Goal: Entertainment & Leisure: Consume media (video, audio)

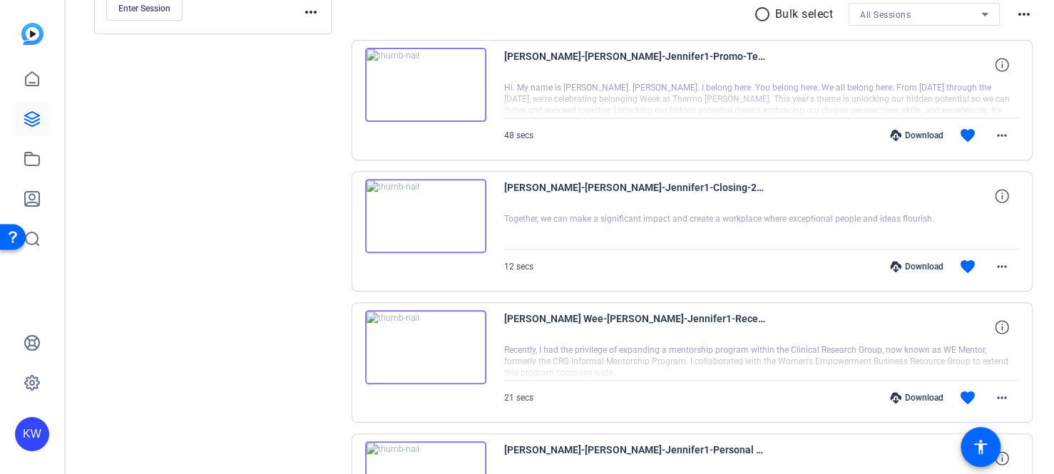
scroll to position [118, 0]
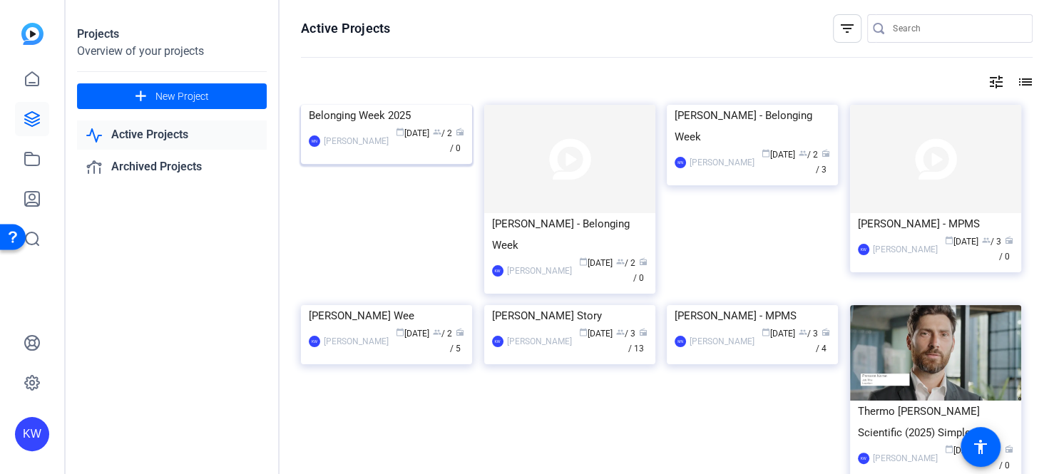
click at [374, 105] on img at bounding box center [386, 105] width 171 height 0
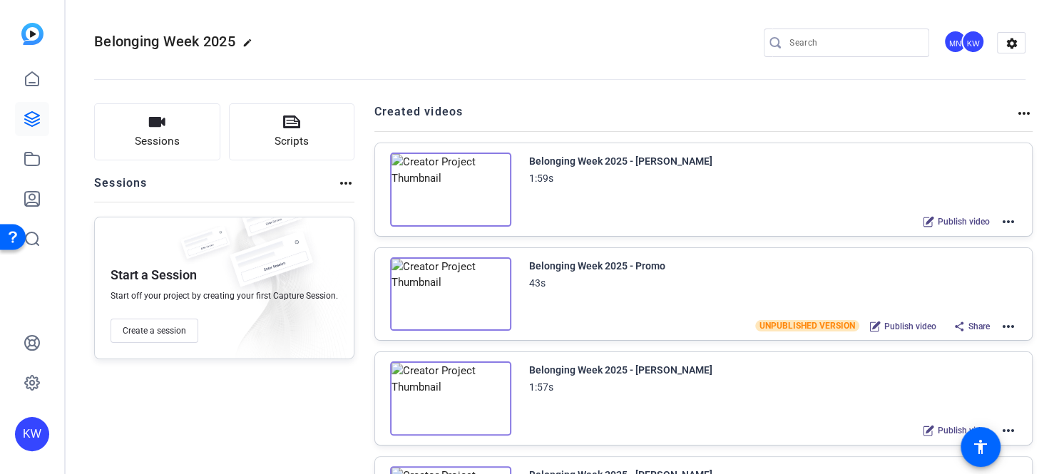
click at [439, 186] on img at bounding box center [450, 190] width 121 height 74
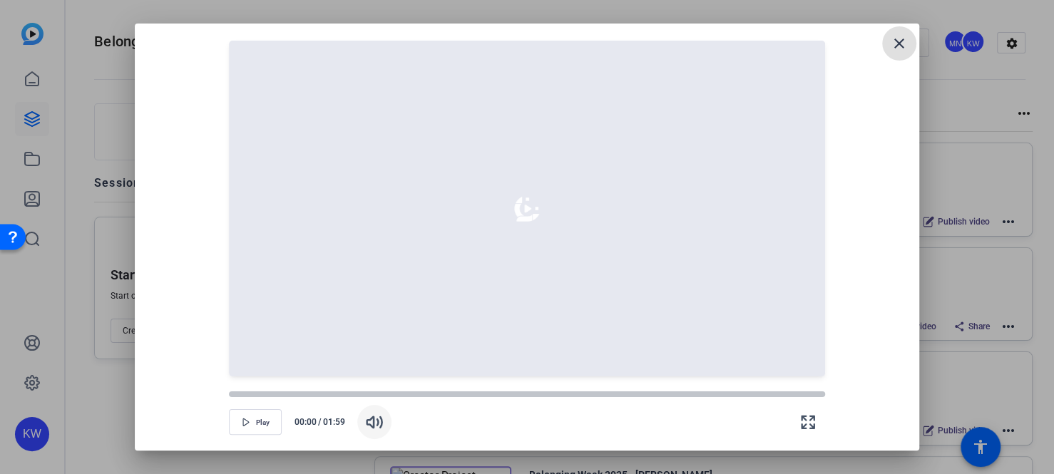
click at [378, 423] on icon "button" at bounding box center [374, 422] width 15 height 11
click at [246, 420] on icon "button" at bounding box center [246, 422] width 9 height 9
click at [250, 422] on span "button" at bounding box center [255, 422] width 51 height 34
click at [247, 424] on icon "button" at bounding box center [246, 422] width 9 height 9
click at [898, 42] on mat-icon "close" at bounding box center [899, 43] width 17 height 17
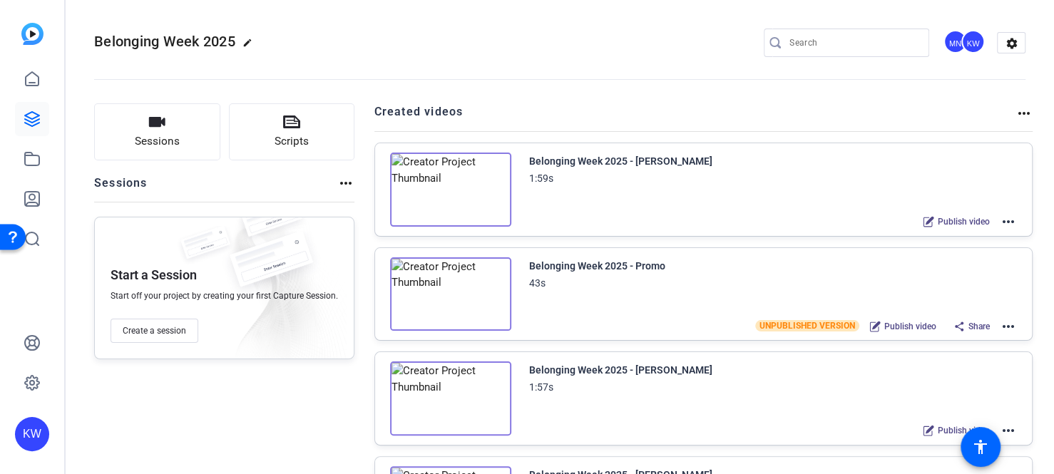
click at [444, 300] on img at bounding box center [450, 294] width 121 height 74
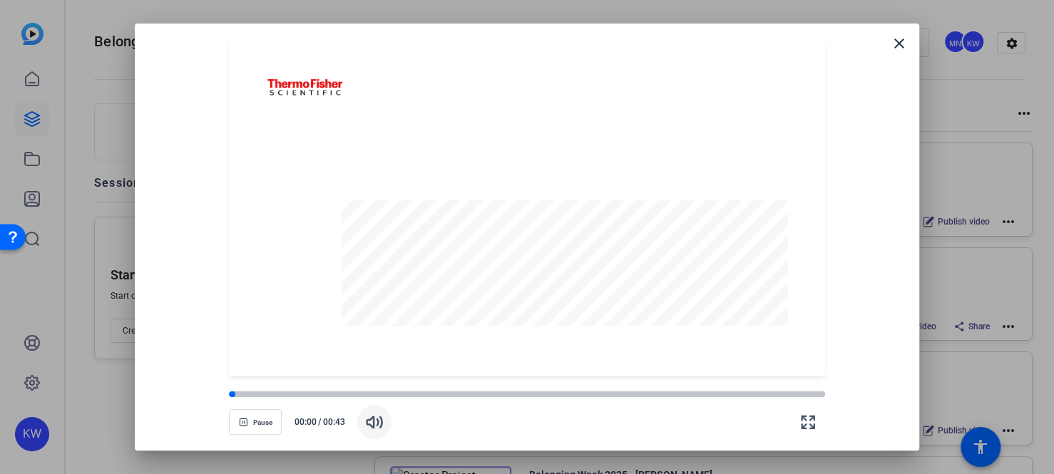
click at [380, 419] on icon "button" at bounding box center [374, 422] width 15 height 11
click at [255, 420] on span "Pause" at bounding box center [262, 423] width 19 height 9
click at [263, 422] on span "Pause" at bounding box center [262, 423] width 19 height 9
click at [378, 426] on icon "button" at bounding box center [374, 422] width 17 height 17
drag, startPoint x: 211, startPoint y: 394, endPoint x: 164, endPoint y: 394, distance: 47.1
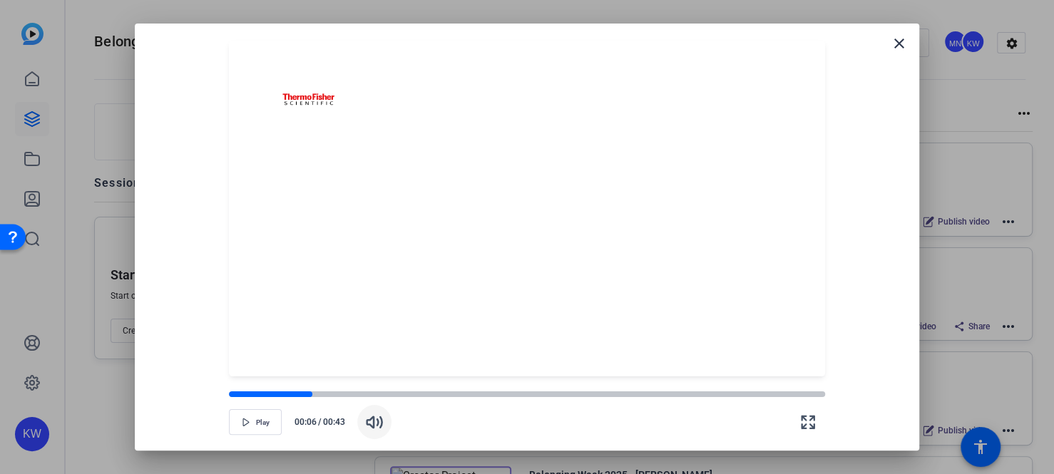
click at [164, 394] on div "Play 00:06 / 00:43" at bounding box center [527, 405] width 750 height 57
drag, startPoint x: 303, startPoint y: 395, endPoint x: 216, endPoint y: 392, distance: 87.1
click at [216, 392] on div "Play 00:06 / 00:43" at bounding box center [527, 405] width 750 height 57
drag, startPoint x: 307, startPoint y: 392, endPoint x: 238, endPoint y: 394, distance: 69.2
click at [243, 394] on div at bounding box center [270, 394] width 83 height 7
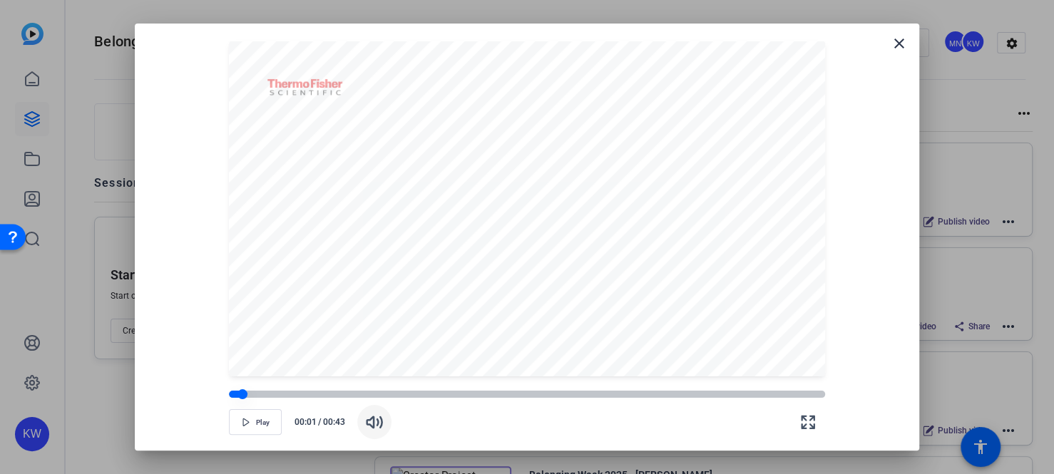
click at [234, 393] on div at bounding box center [236, 394] width 14 height 7
click at [382, 427] on icon "button" at bounding box center [374, 422] width 17 height 17
click at [257, 419] on span "Play" at bounding box center [263, 423] width 14 height 9
click at [253, 422] on span "Pause" at bounding box center [262, 423] width 19 height 9
drag, startPoint x: 240, startPoint y: 426, endPoint x: 247, endPoint y: 409, distance: 17.9
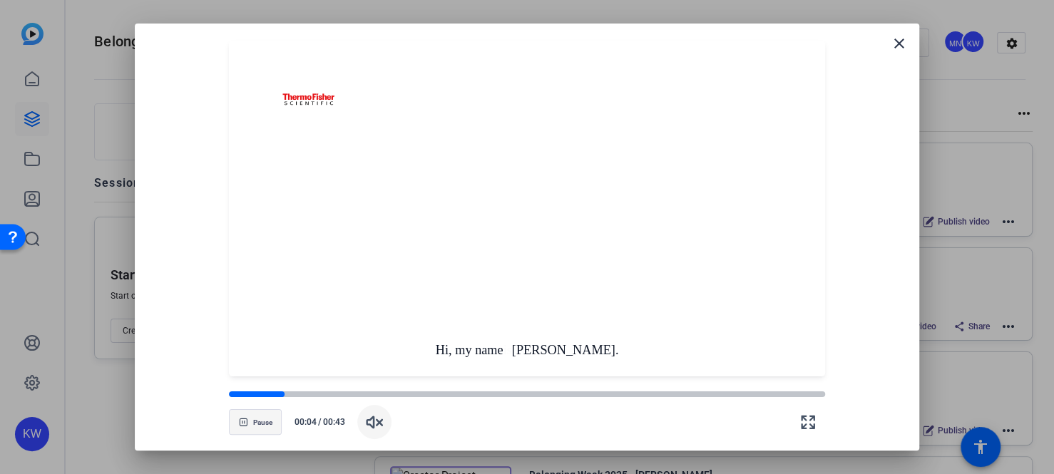
click at [240, 426] on span "button" at bounding box center [255, 422] width 51 height 34
